Goal: Task Accomplishment & Management: Manage account settings

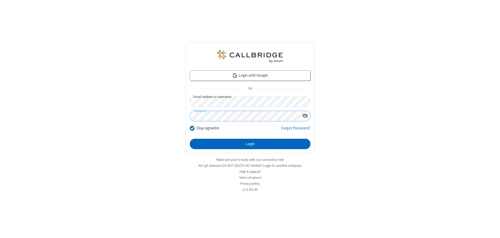
click at [250, 144] on button "Login" at bounding box center [250, 144] width 120 height 10
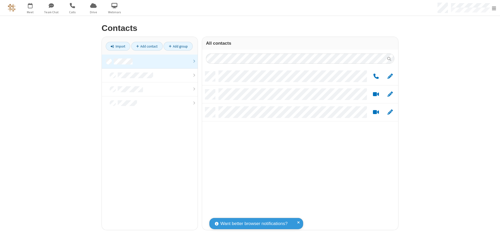
scroll to position [159, 192]
click at [150, 61] on link at bounding box center [150, 62] width 96 height 14
click at [390, 76] on span "Edit" at bounding box center [389, 76] width 5 height 7
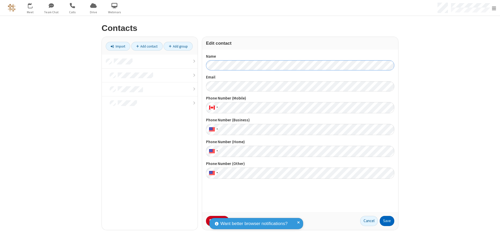
click at [387, 221] on button "Save" at bounding box center [386, 221] width 15 height 10
